Goal: Information Seeking & Learning: Learn about a topic

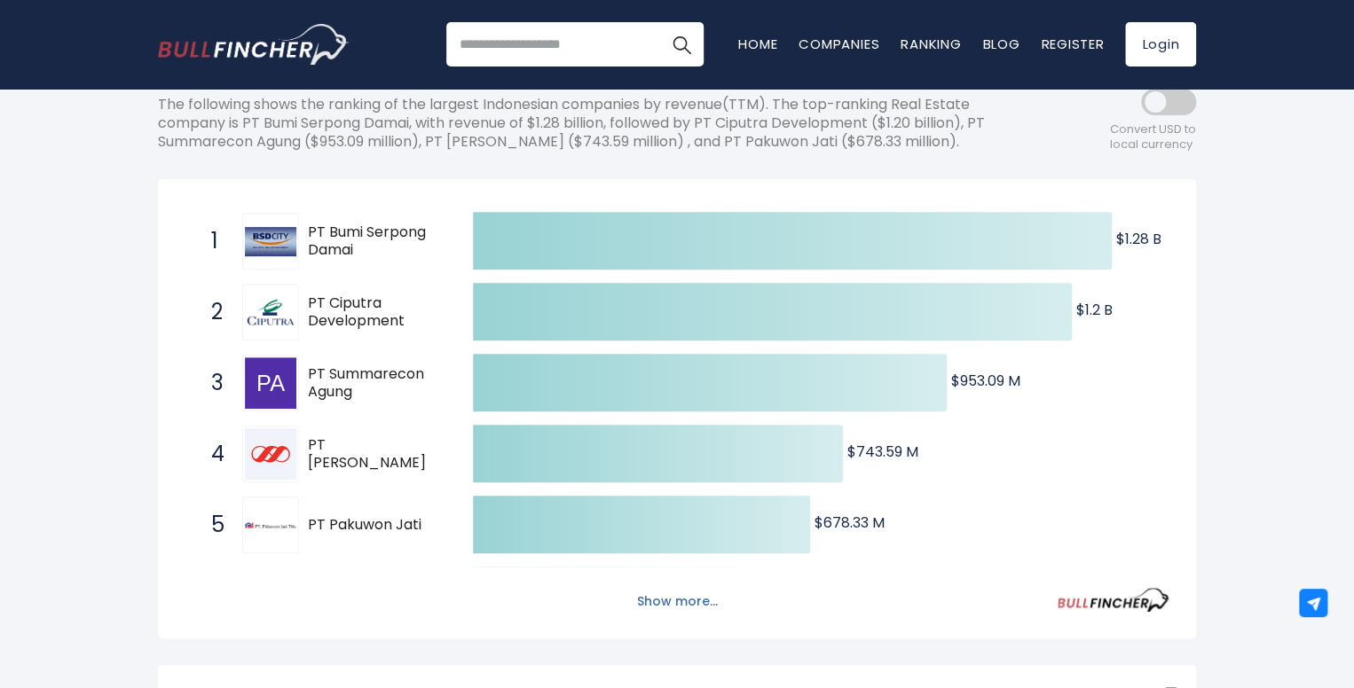
click at [640, 604] on button "Show more..." at bounding box center [677, 601] width 102 height 29
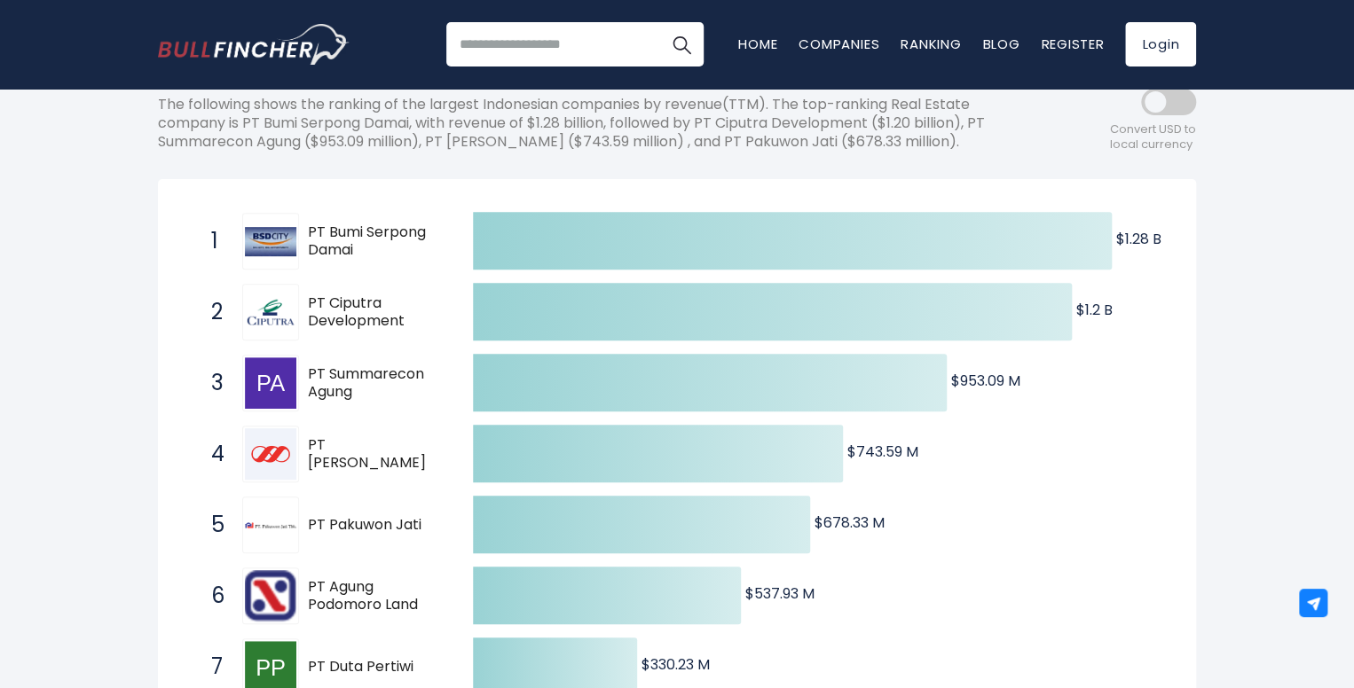
click at [281, 243] on img at bounding box center [270, 242] width 51 height 30
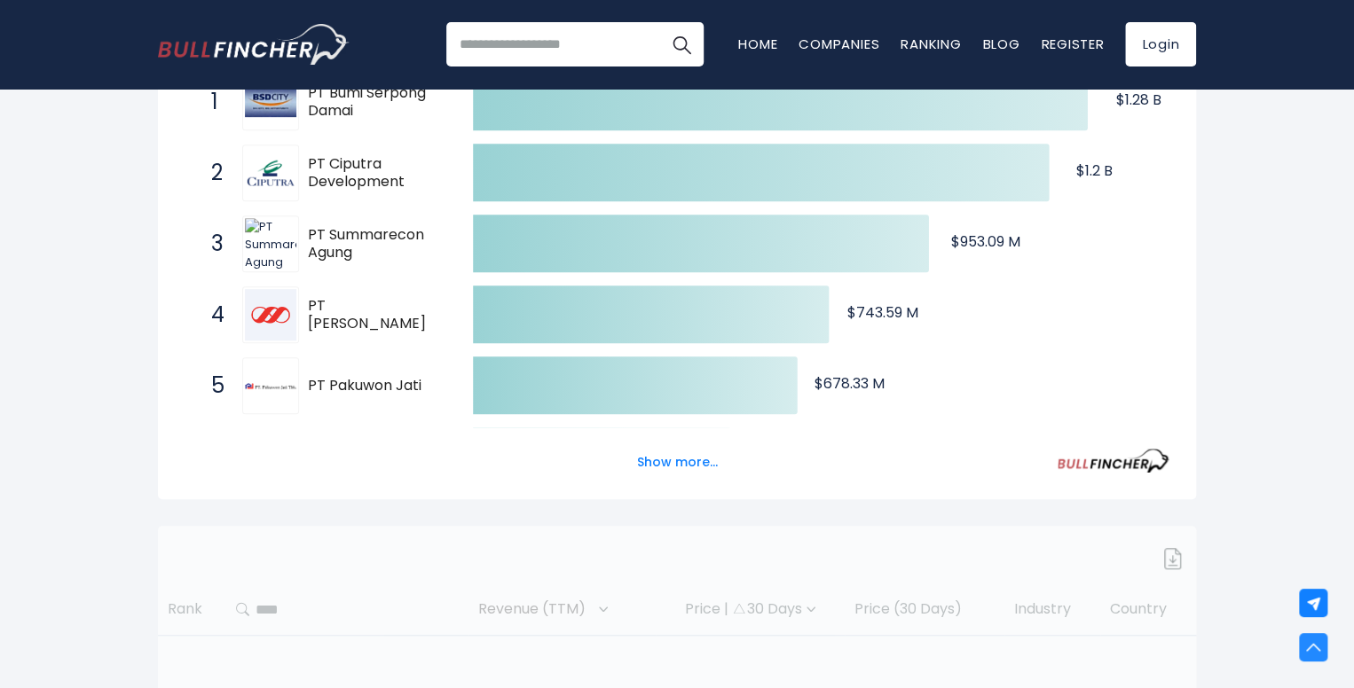
scroll to position [382, 0]
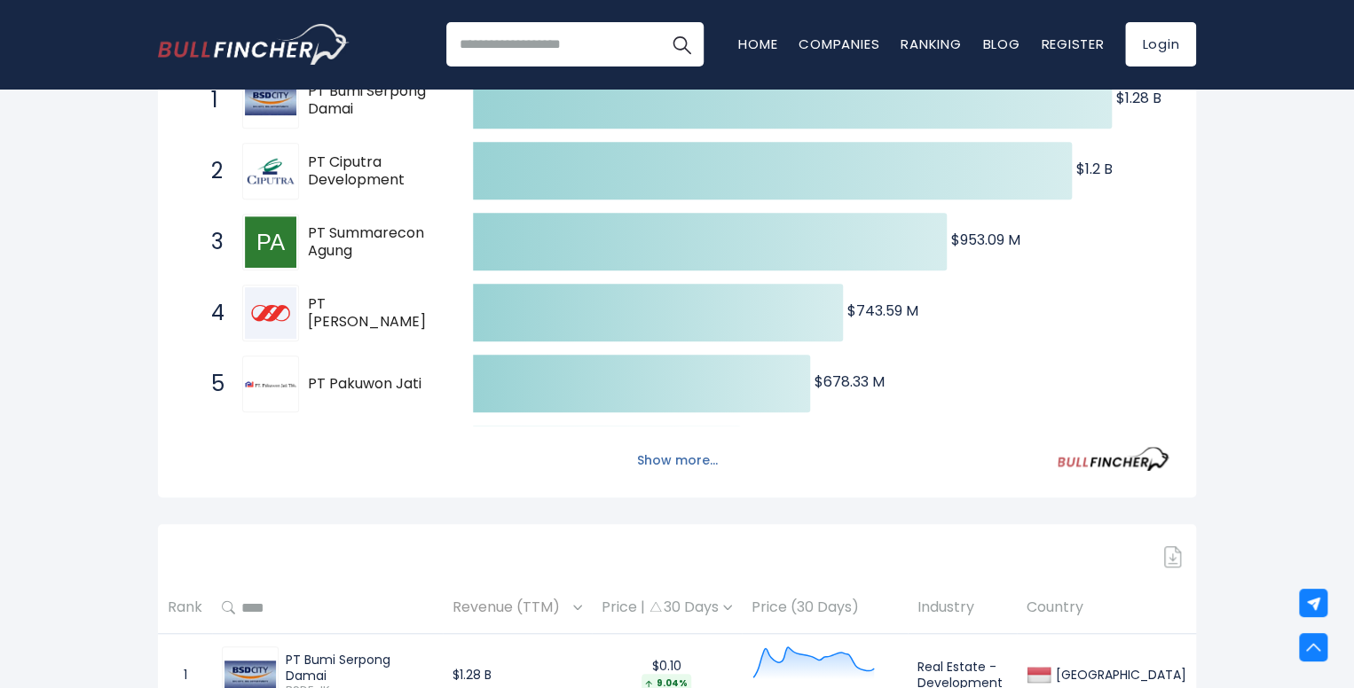
click at [657, 467] on button "Show more..." at bounding box center [677, 460] width 102 height 29
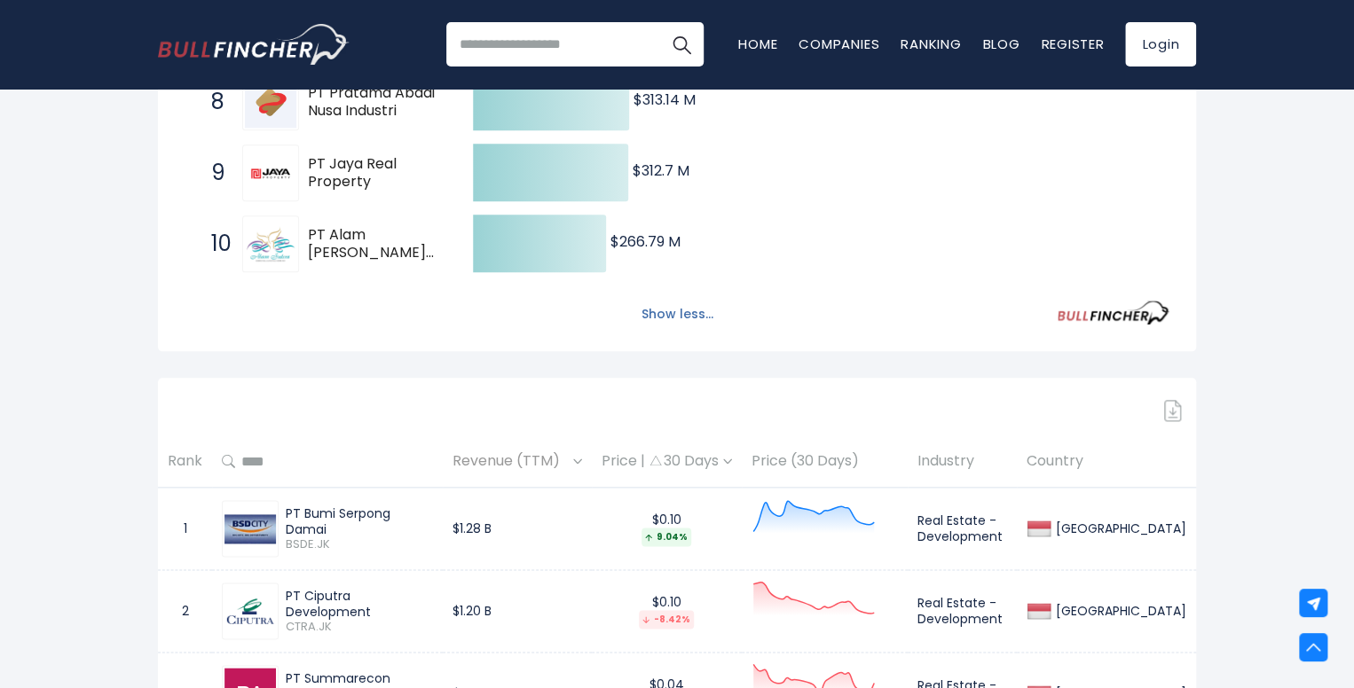
scroll to position [879, 0]
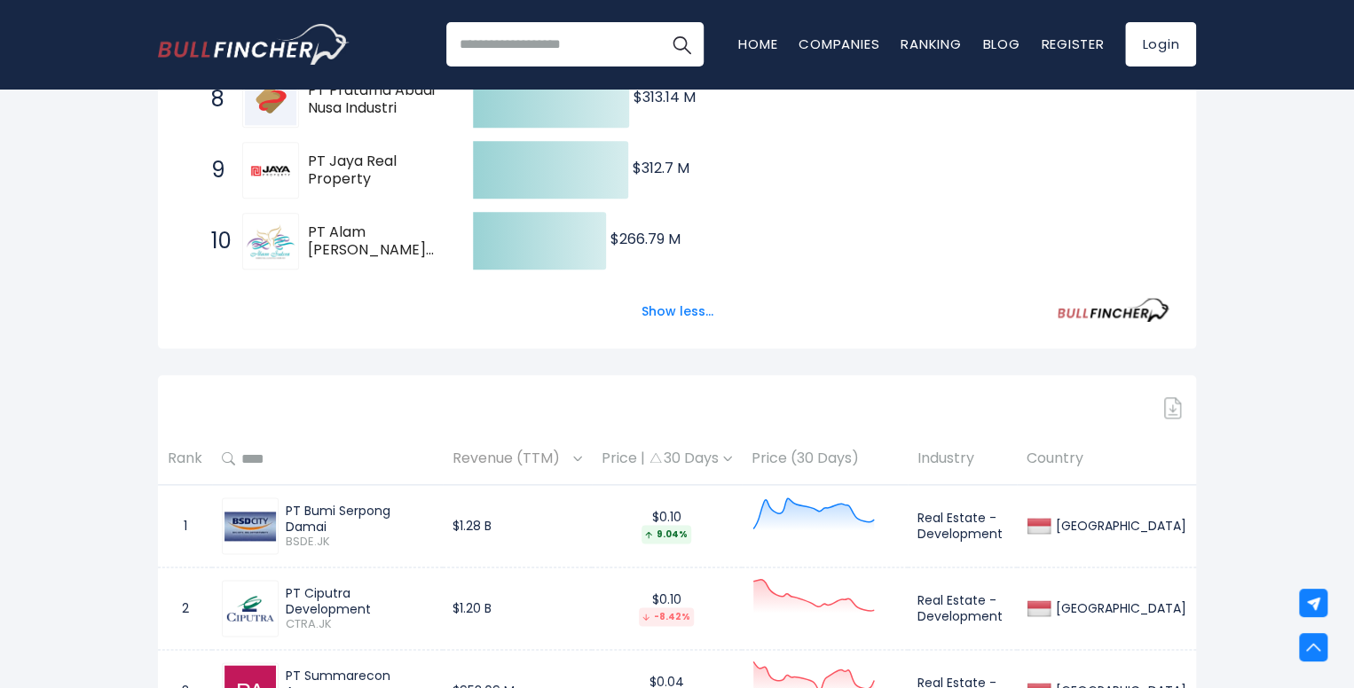
drag, startPoint x: 243, startPoint y: 527, endPoint x: 125, endPoint y: 465, distance: 133.3
drag, startPoint x: 249, startPoint y: 244, endPoint x: 128, endPoint y: 270, distance: 124.2
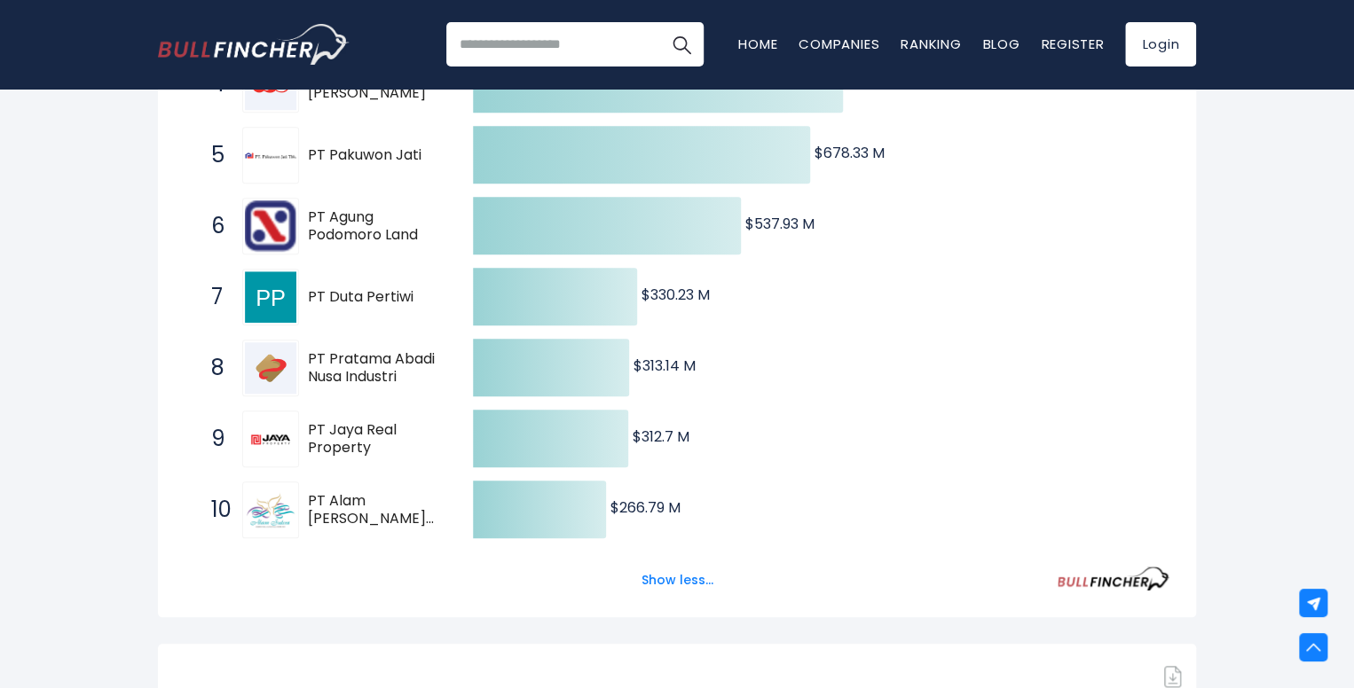
scroll to position [616, 0]
